Goal: Task Accomplishment & Management: Manage account settings

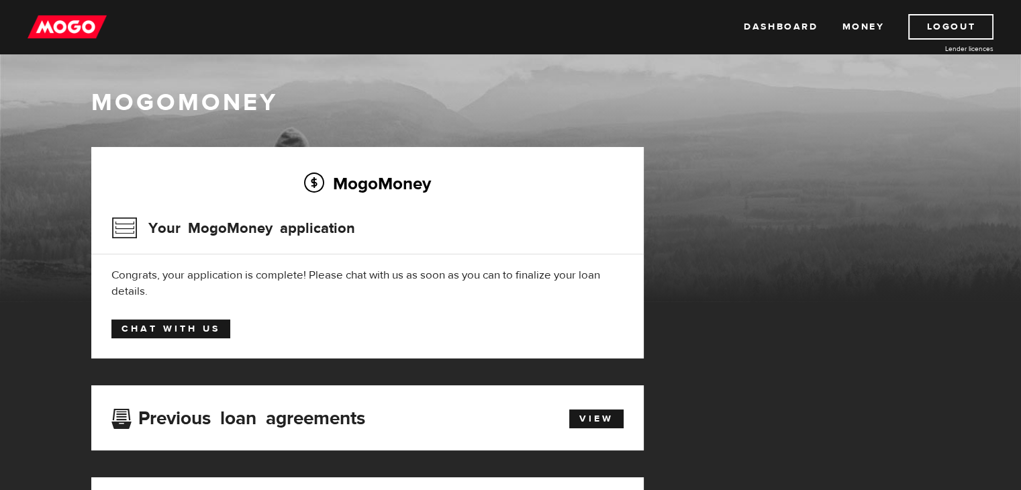
click at [168, 331] on link "Chat with us" at bounding box center [170, 329] width 119 height 19
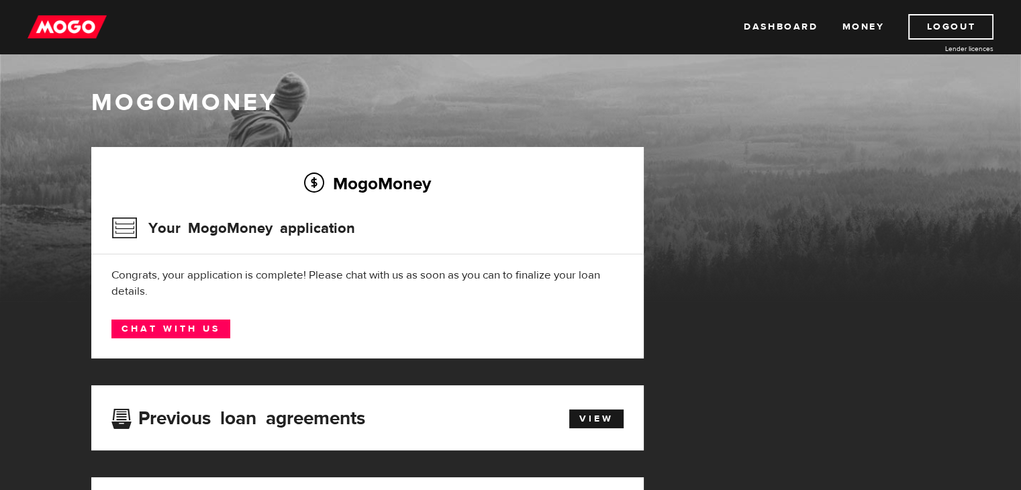
scroll to position [161, 0]
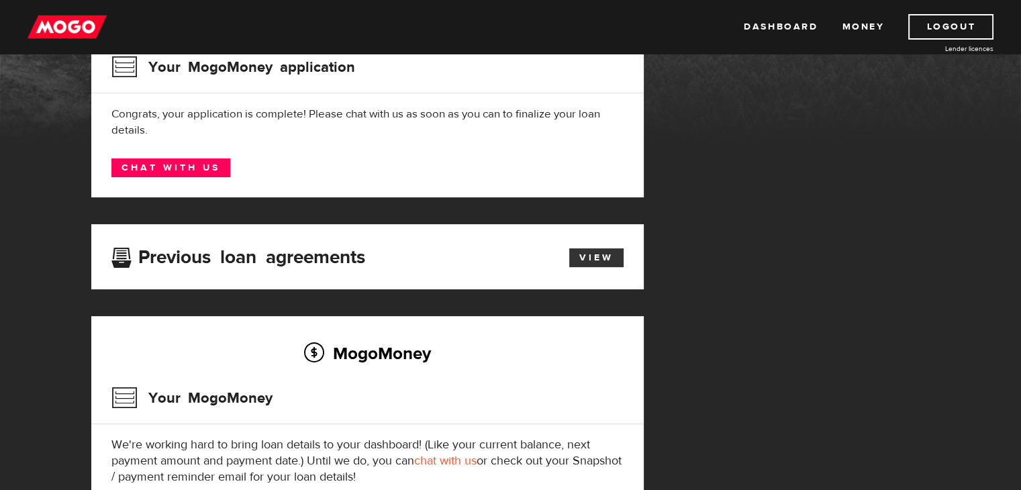
click at [603, 252] on link "View" at bounding box center [596, 257] width 54 height 19
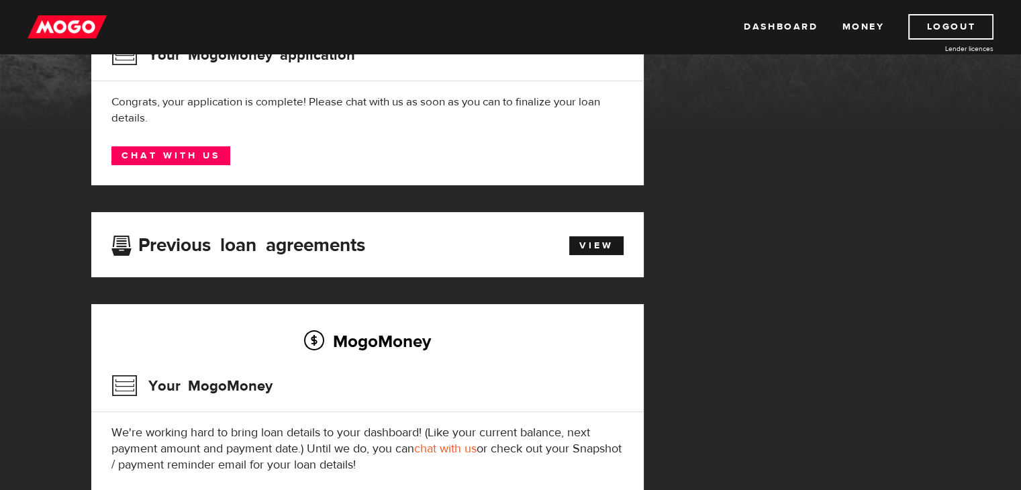
click at [287, 340] on h2 "MogoMoney" at bounding box center [367, 341] width 512 height 28
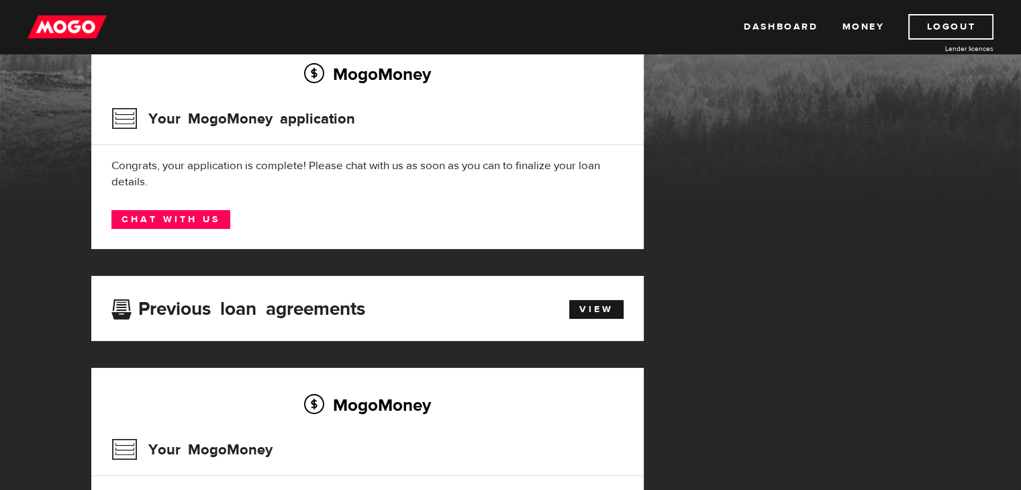
scroll to position [88, 0]
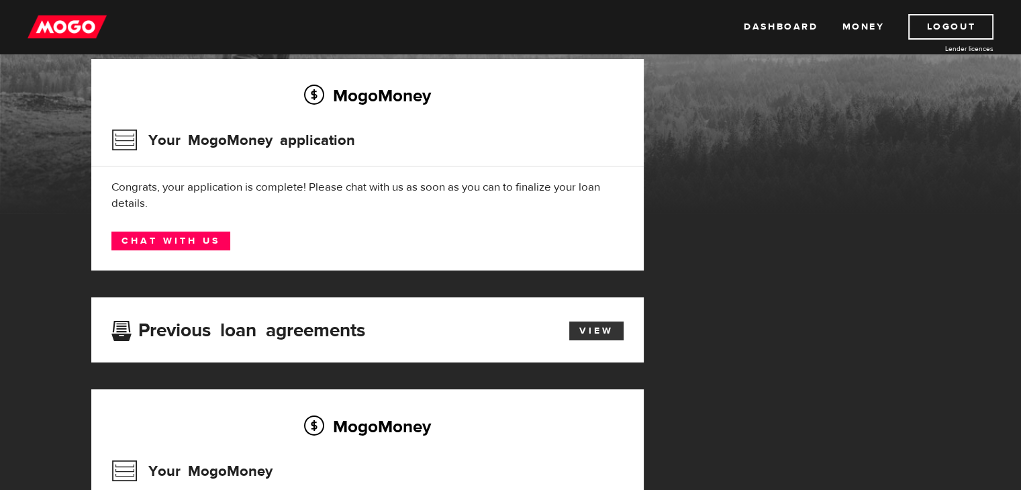
click at [583, 325] on link "View" at bounding box center [596, 331] width 54 height 19
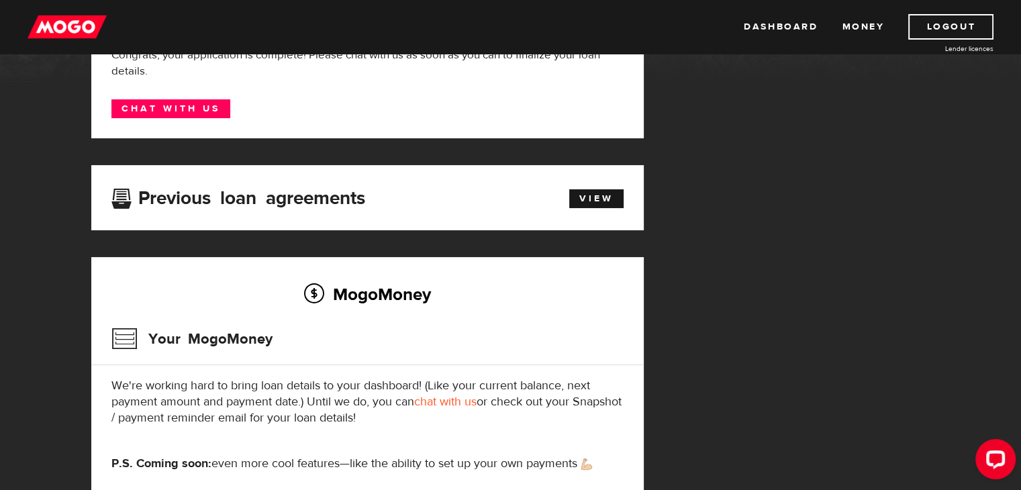
scroll to position [188, 0]
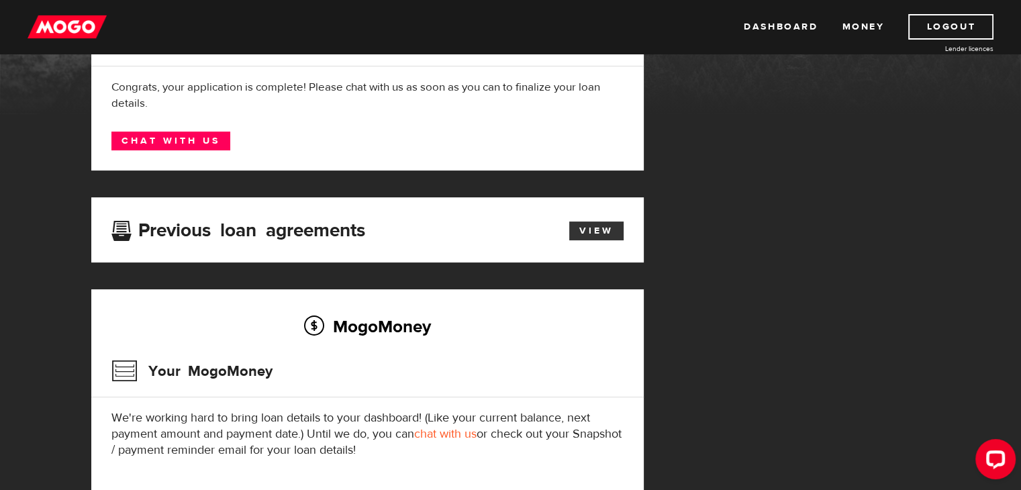
click at [593, 232] on link "View" at bounding box center [596, 231] width 54 height 19
